Goal: Information Seeking & Learning: Check status

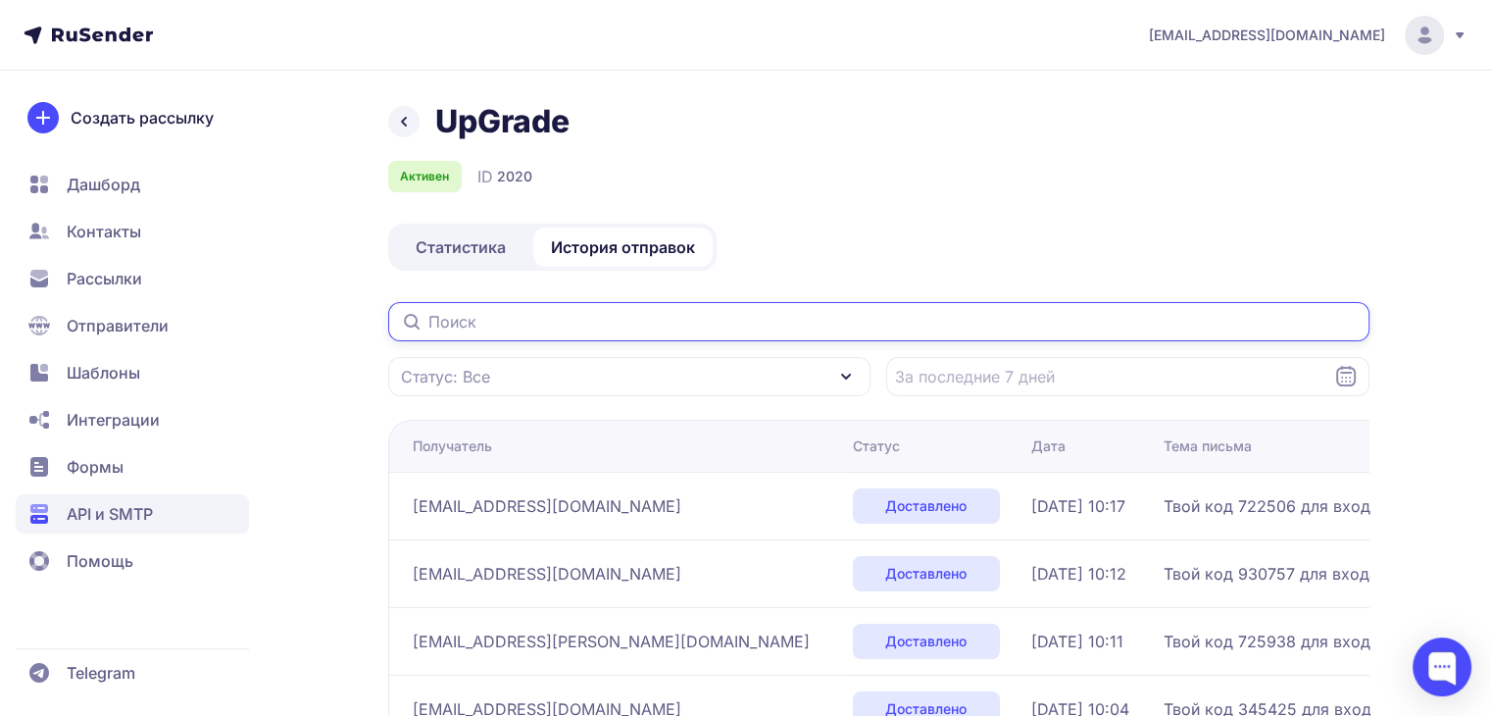
click at [500, 328] on input "text" at bounding box center [878, 321] width 981 height 39
paste input "Нам нужно больше времени ,что бы разобраться в этом вопросе 😊"
type input "Нам нужно больше времени ,что бы разобраться в этом вопросе 😊"
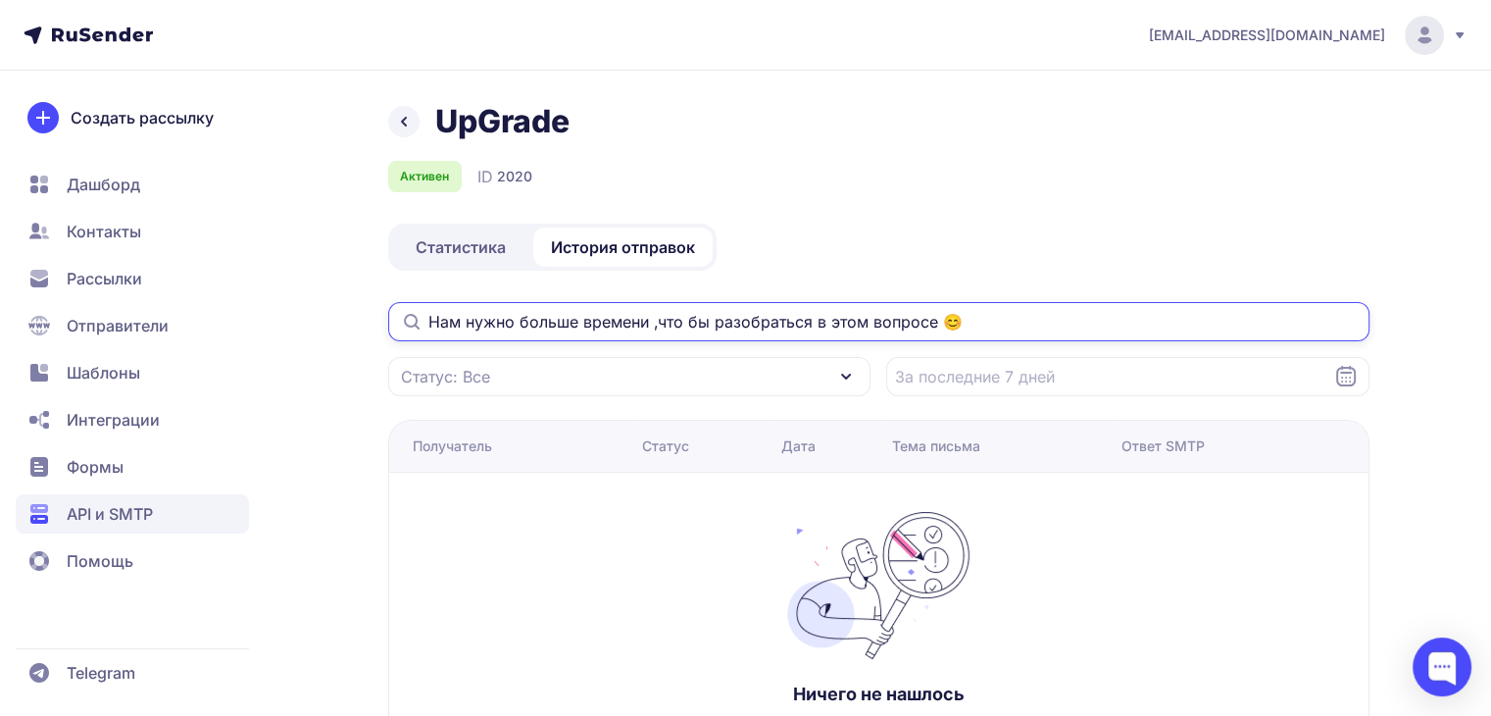
drag, startPoint x: 971, startPoint y: 314, endPoint x: 371, endPoint y: 314, distance: 600.9
click at [371, 314] on div "UpGrade Активен ID 2020 Статистика История отправок Нам нужно больше времени ,ч…" at bounding box center [746, 463] width 1412 height 722
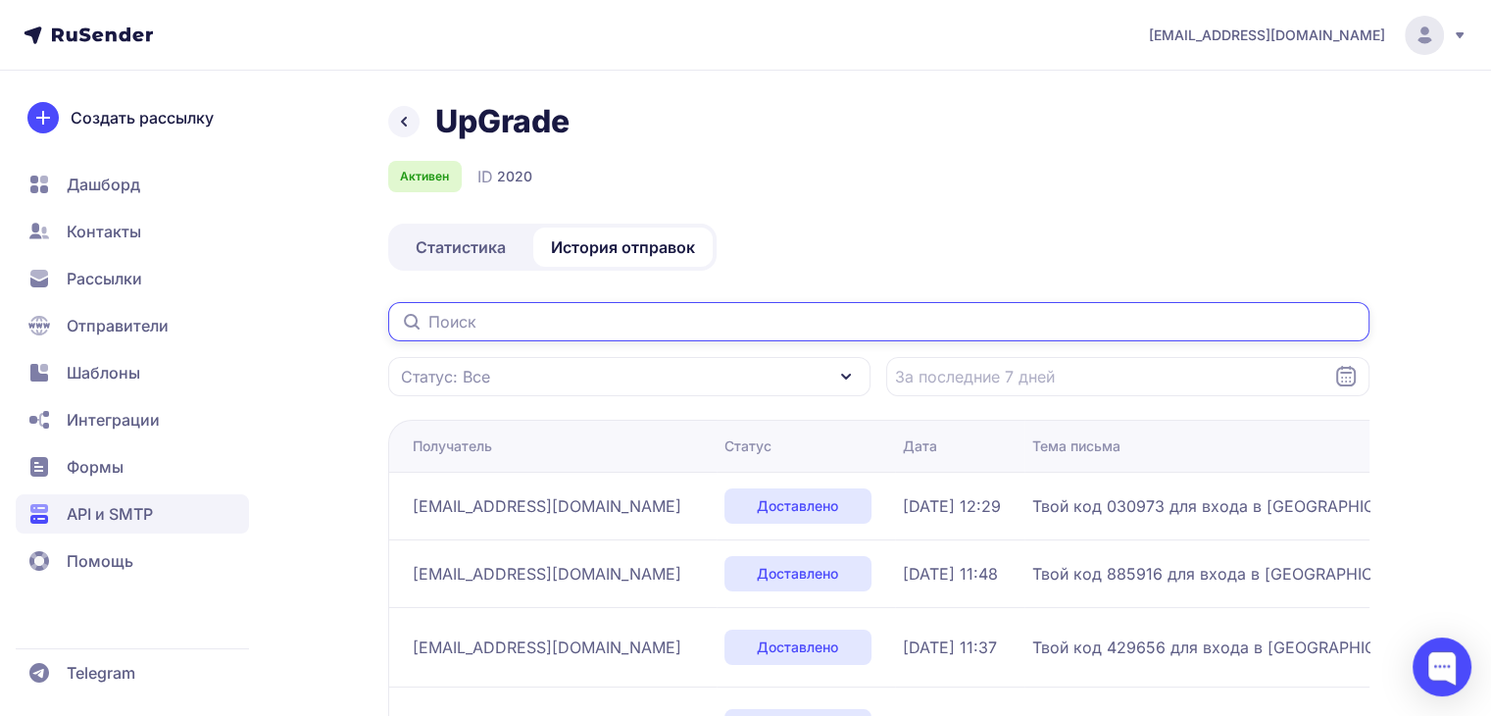
click at [488, 313] on input "text" at bounding box center [878, 321] width 981 height 39
paste input "[EMAIL_ADDRESS][DOMAIN_NAME]"
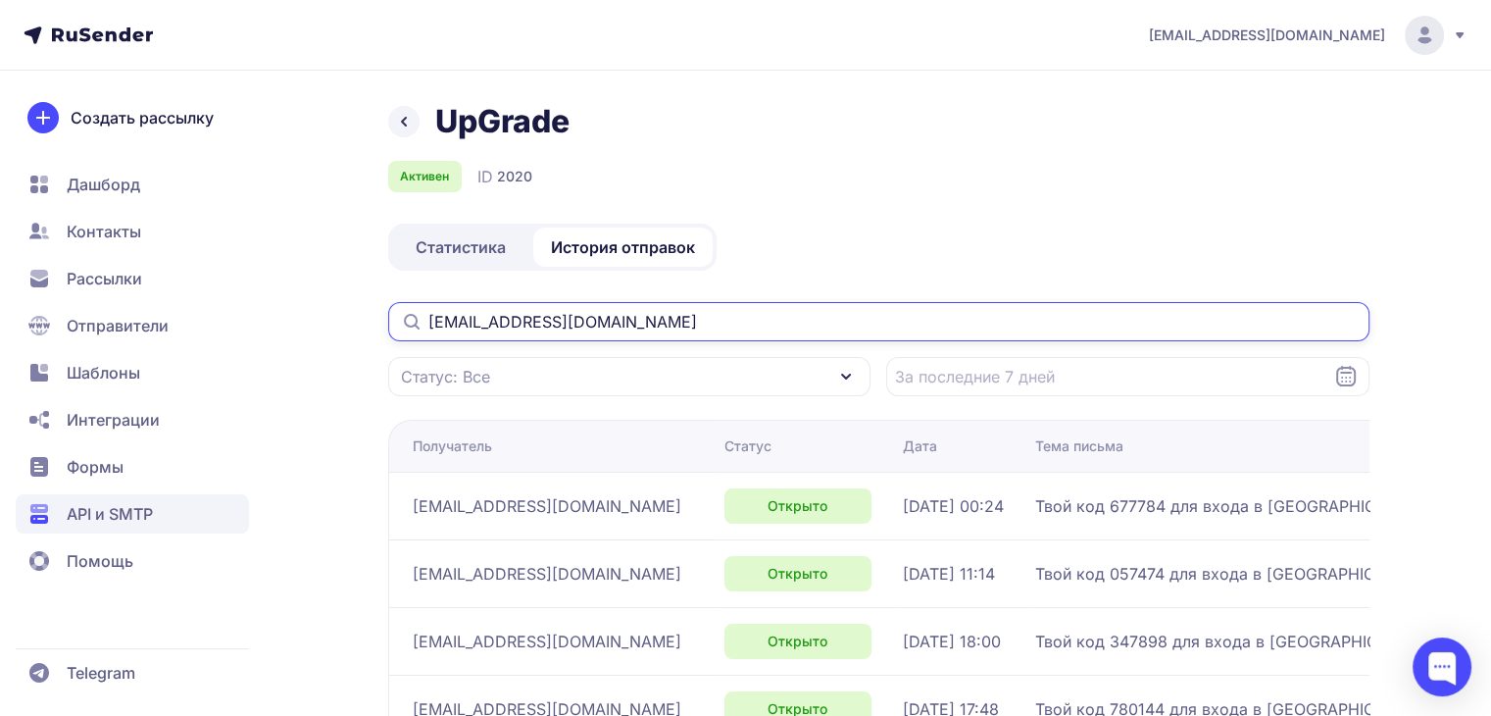
type input "[EMAIL_ADDRESS][DOMAIN_NAME]"
